Goal: Task Accomplishment & Management: Use online tool/utility

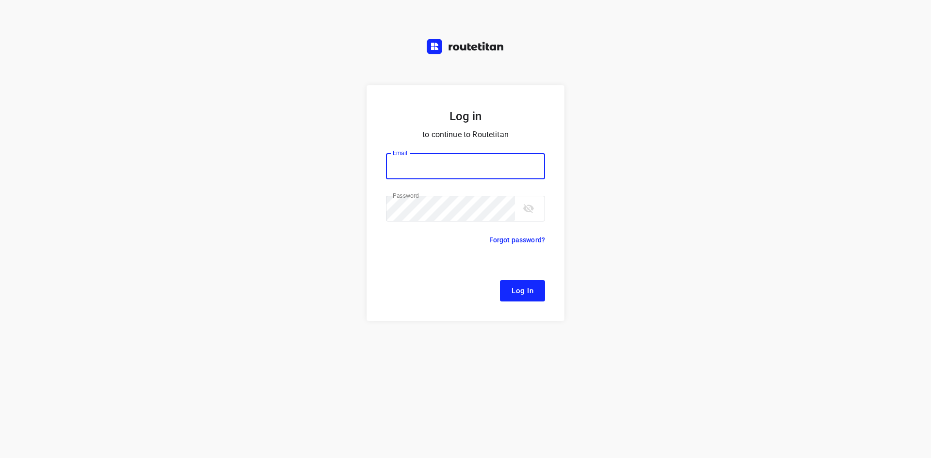
type input "[EMAIL_ADDRESS][DOMAIN_NAME]"
click at [520, 282] on button "Log In" at bounding box center [522, 290] width 45 height 21
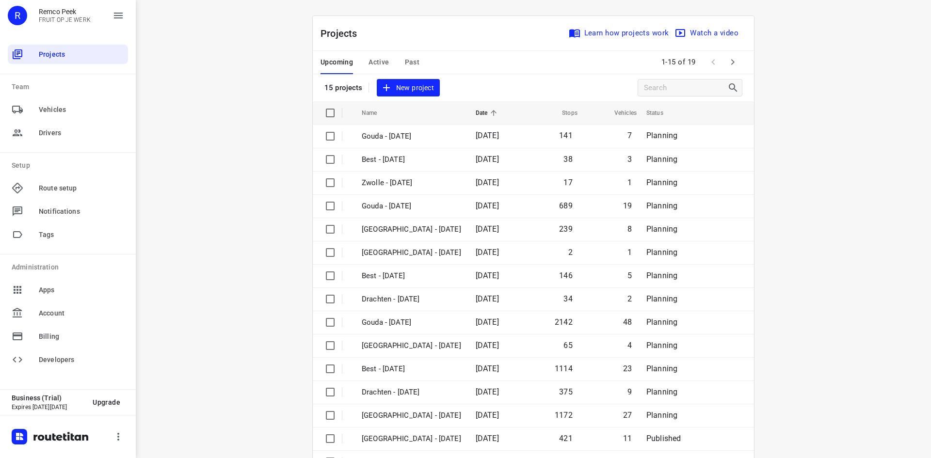
click at [378, 60] on span "Active" at bounding box center [379, 62] width 20 height 12
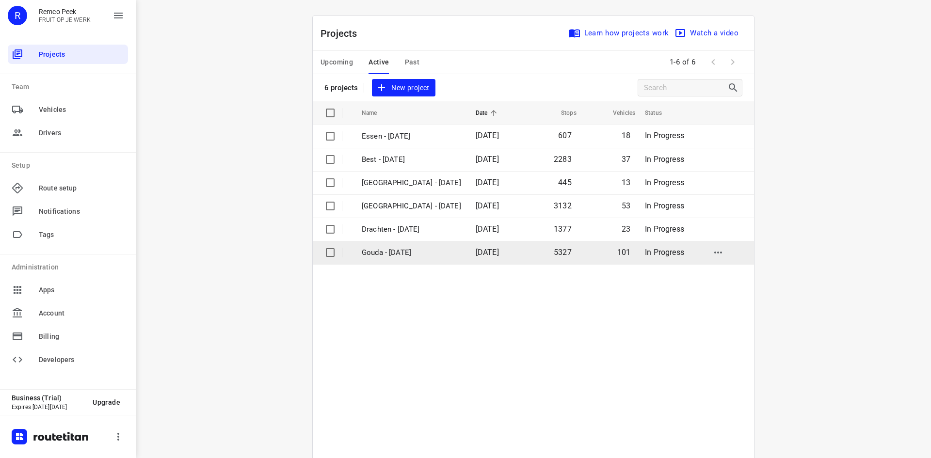
click at [407, 252] on p "Gouda - [DATE]" at bounding box center [411, 252] width 99 height 11
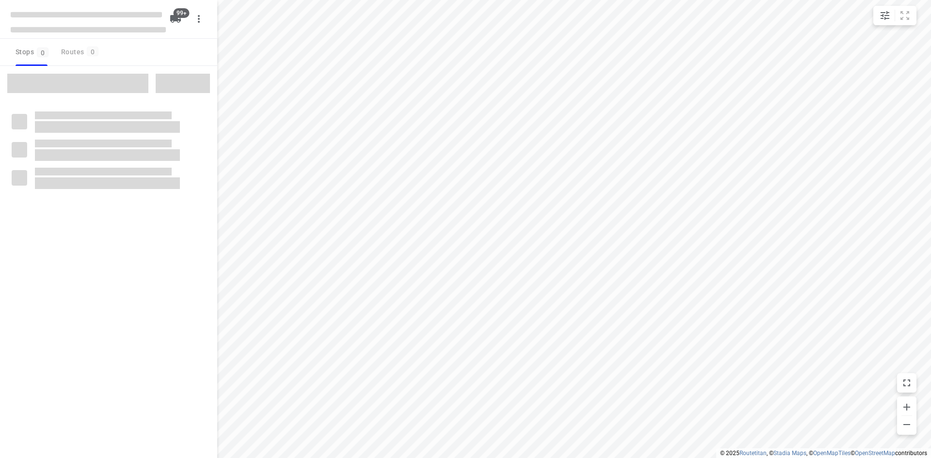
checkbox input "true"
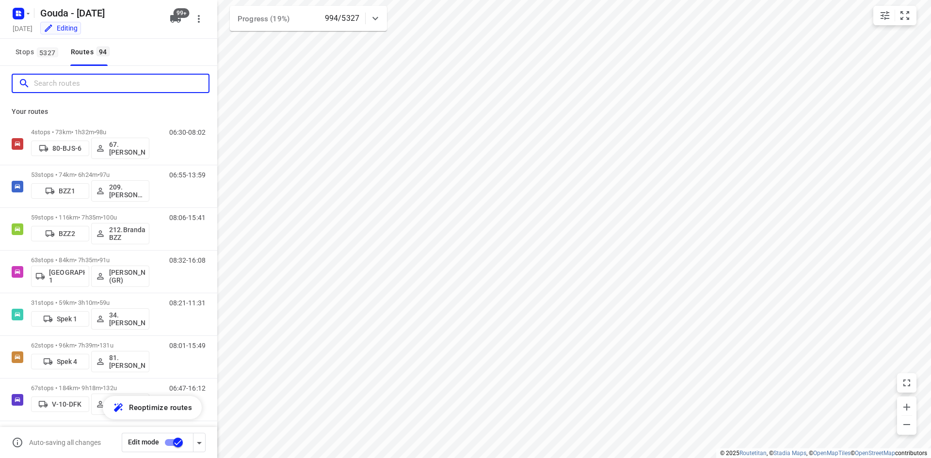
click at [79, 81] on input "Search routes" at bounding box center [121, 83] width 175 height 15
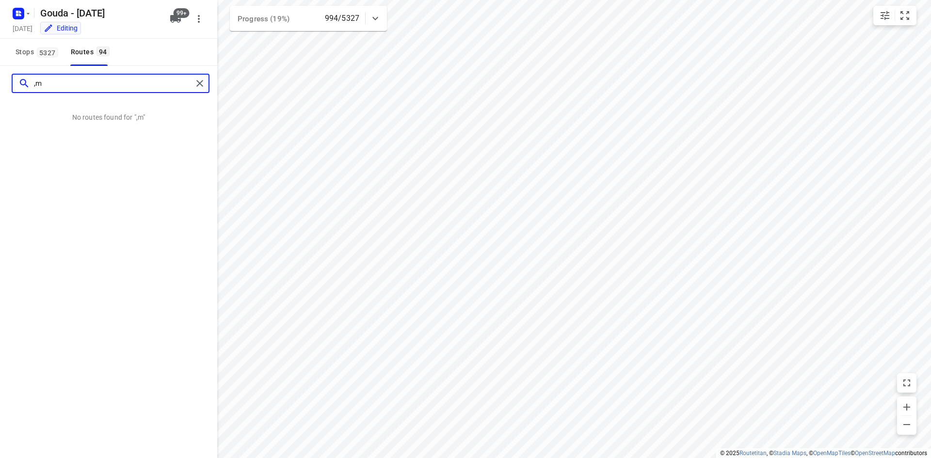
type input ","
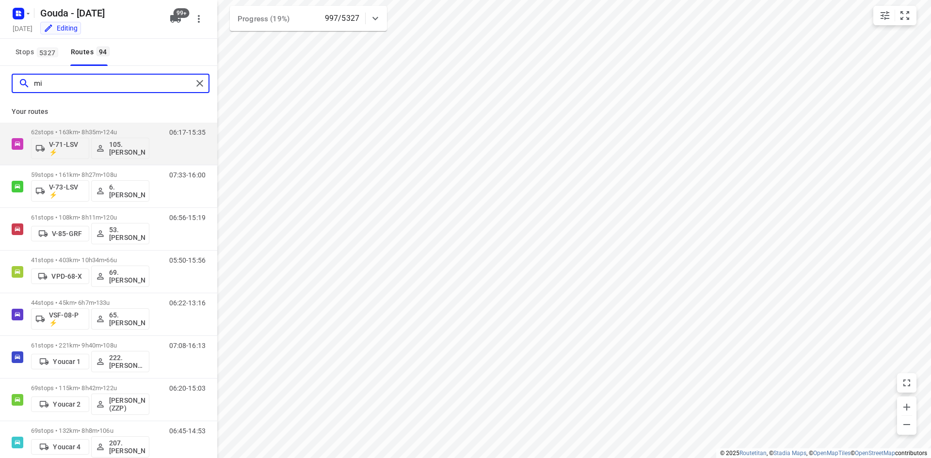
type input "mi"
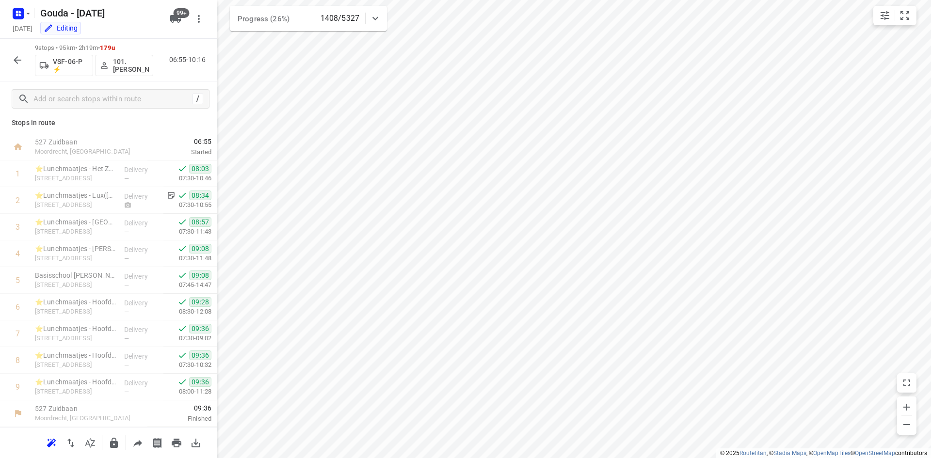
scroll to position [4, 0]
click at [97, 195] on p "⭐Lunchmaatjes - Lux([PERSON_NAME])" at bounding box center [75, 196] width 81 height 10
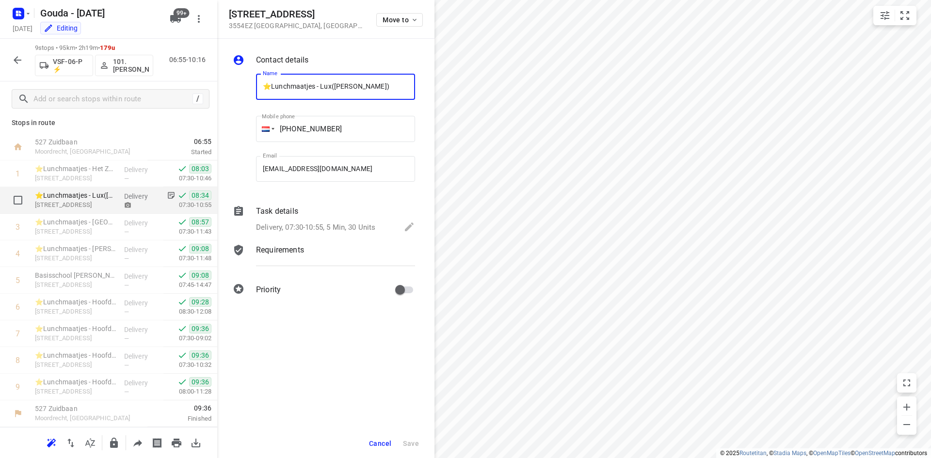
click at [91, 191] on p "⭐Lunchmaatjes - Lux([PERSON_NAME])" at bounding box center [75, 196] width 81 height 10
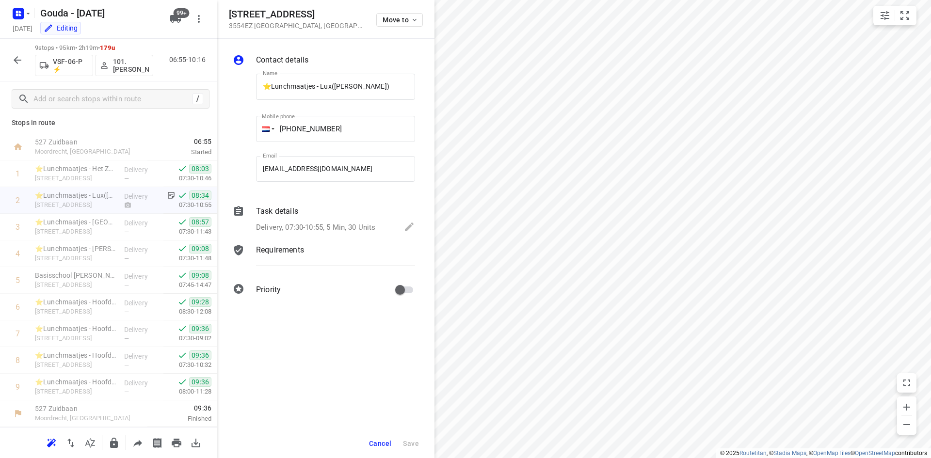
click at [378, 443] on span "Cancel" at bounding box center [380, 444] width 22 height 8
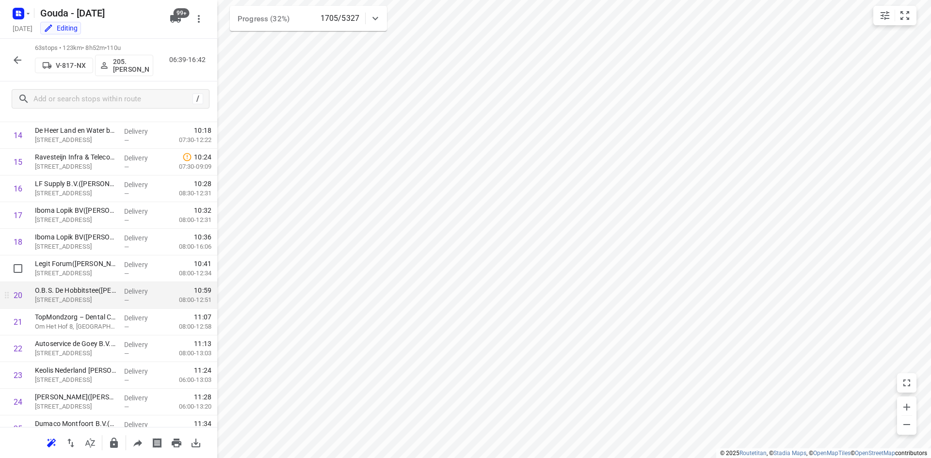
scroll to position [281, 0]
